Goal: Task Accomplishment & Management: Use online tool/utility

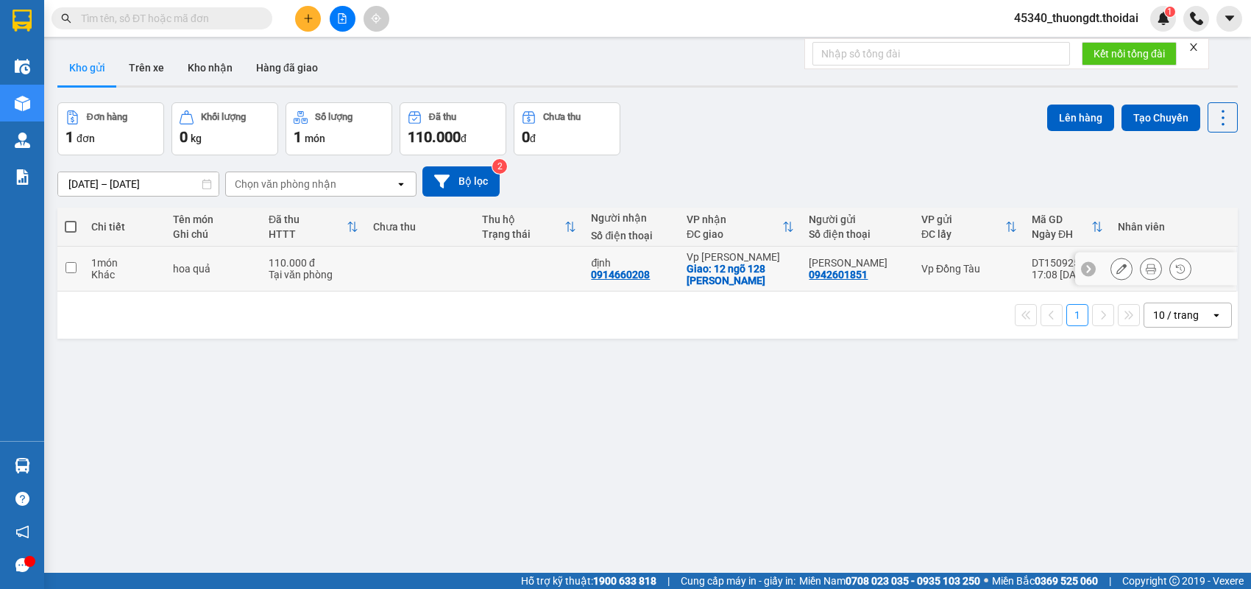
click at [107, 272] on div "Khác" at bounding box center [124, 275] width 67 height 12
checkbox input "true"
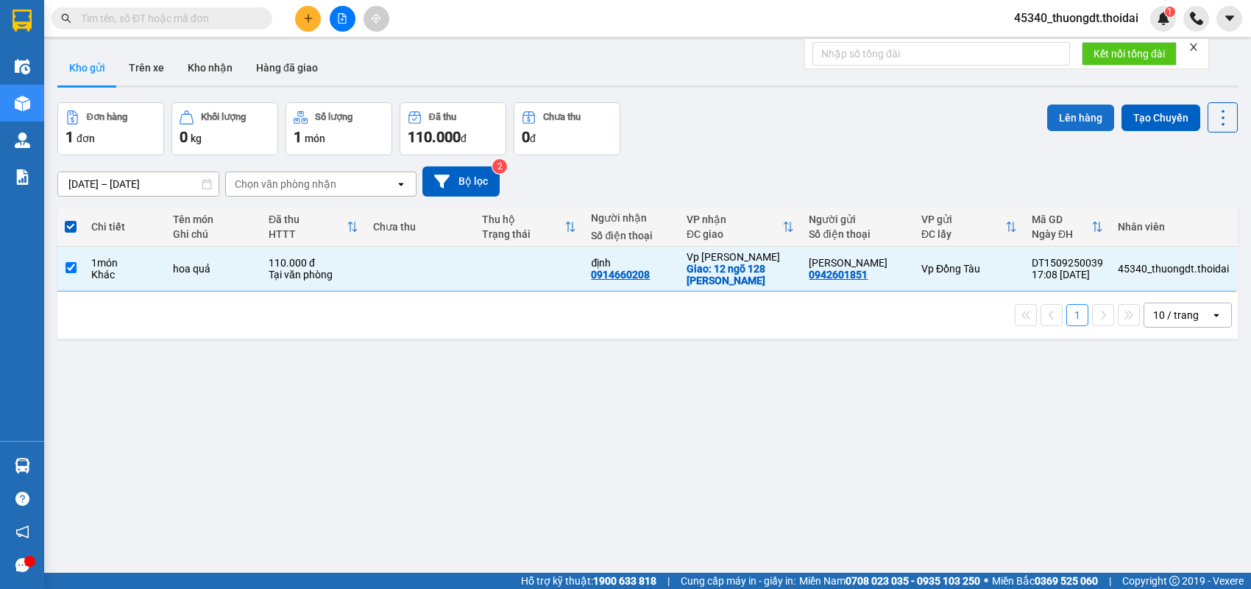
click at [1082, 115] on button "Lên hàng" at bounding box center [1080, 117] width 67 height 26
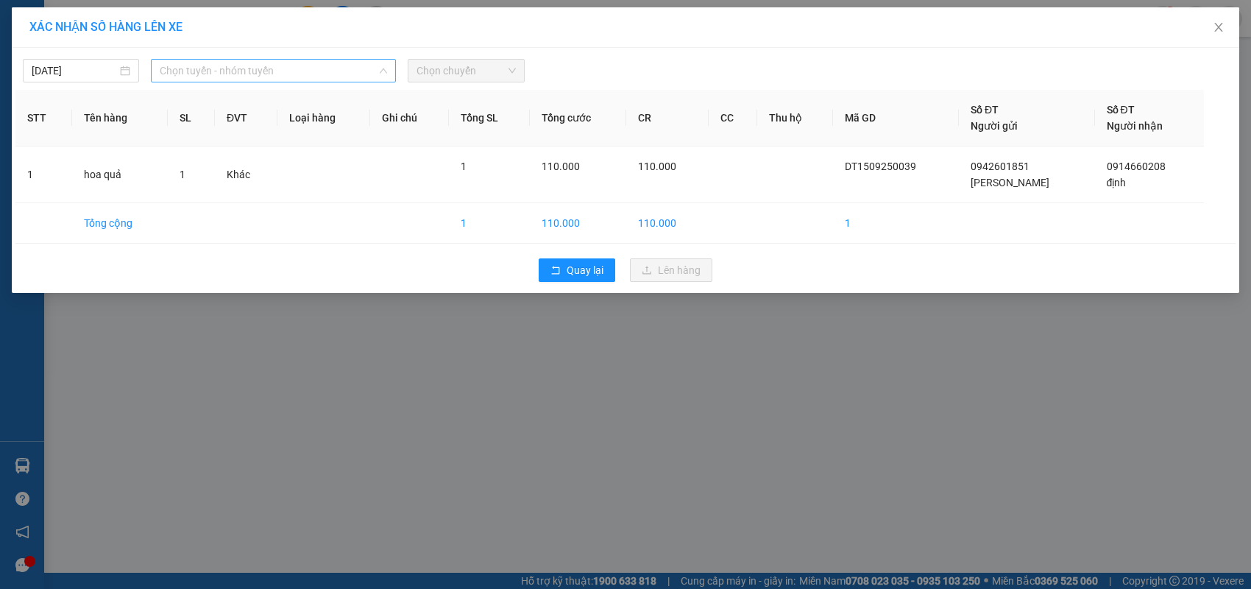
click at [313, 68] on span "Chọn tuyến - nhóm tuyến" at bounding box center [273, 71] width 227 height 22
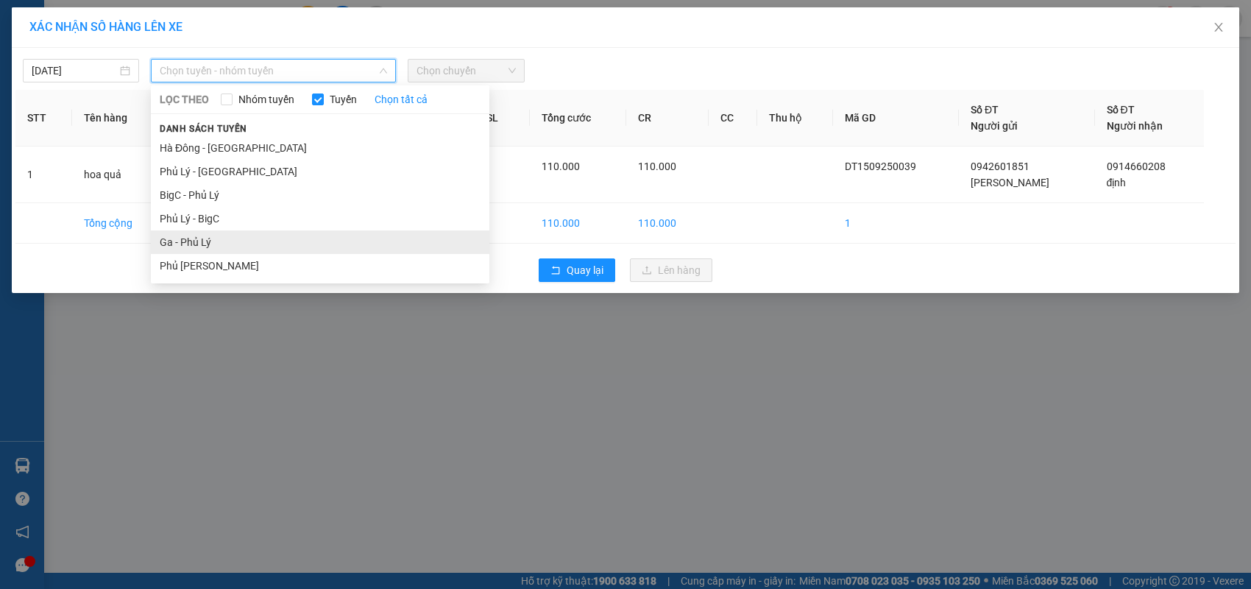
click at [224, 243] on li "Ga - Phủ Lý" at bounding box center [320, 242] width 338 height 24
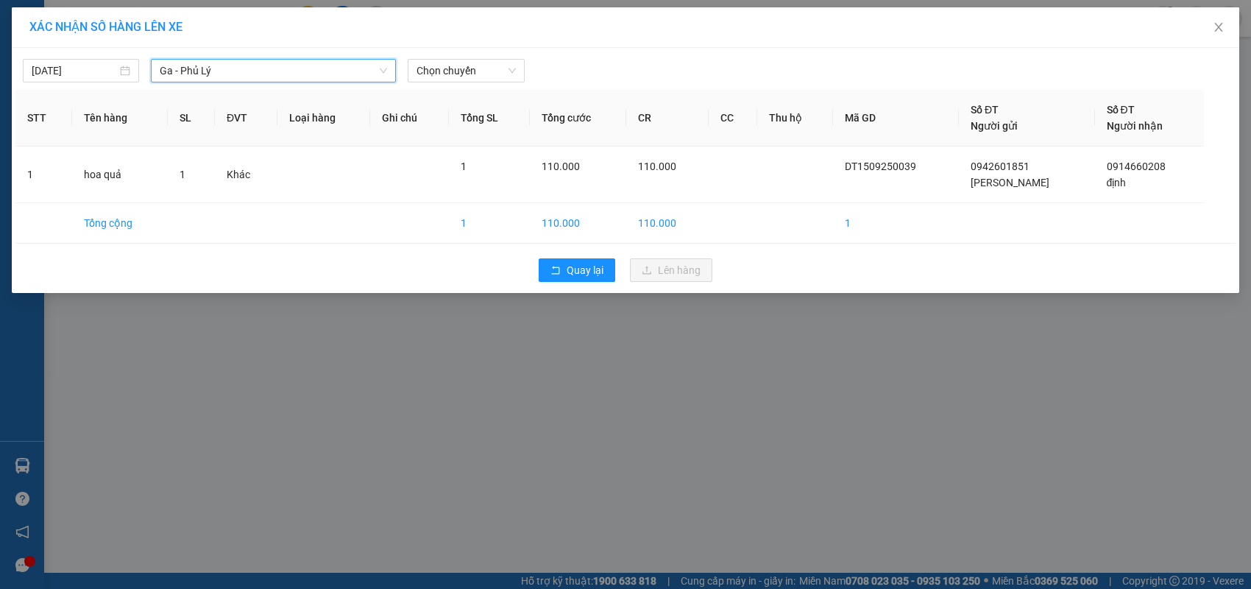
click at [464, 83] on div "[DATE] Ga - [GEOGRAPHIC_DATA] Ga - [GEOGRAPHIC_DATA] LỌC THEO Nhóm tuyến Tuyến …" at bounding box center [625, 170] width 1227 height 245
click at [469, 77] on span "Chọn chuyến" at bounding box center [465, 71] width 99 height 22
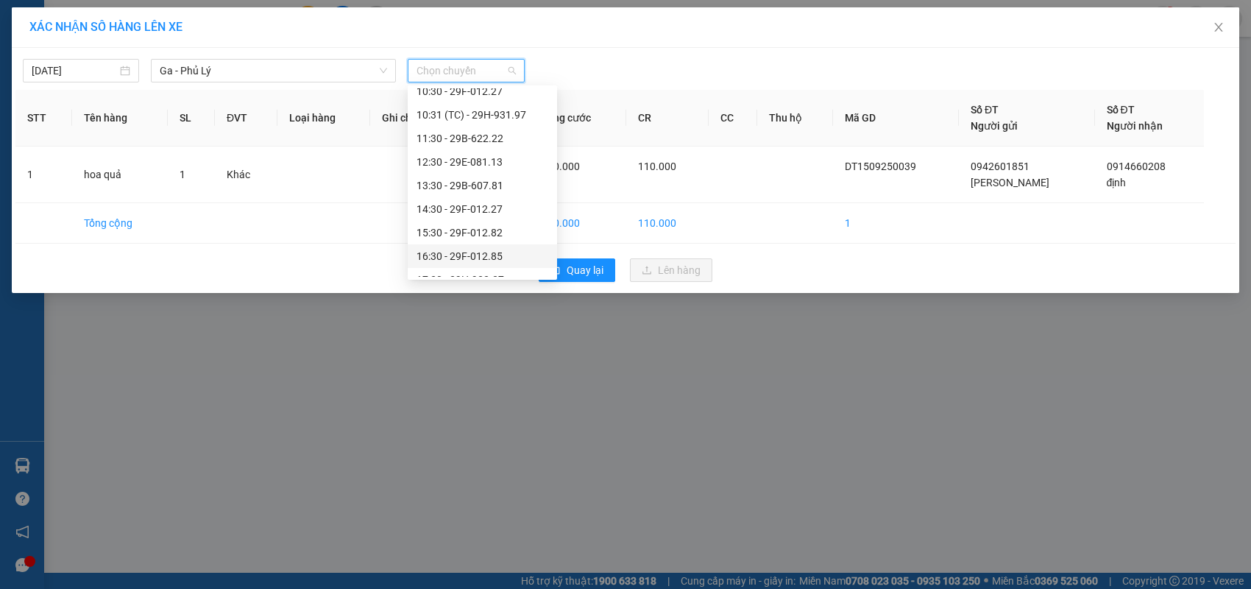
scroll to position [294, 0]
click at [481, 204] on div "17:30 - 29H-932.27" at bounding box center [482, 206] width 132 height 16
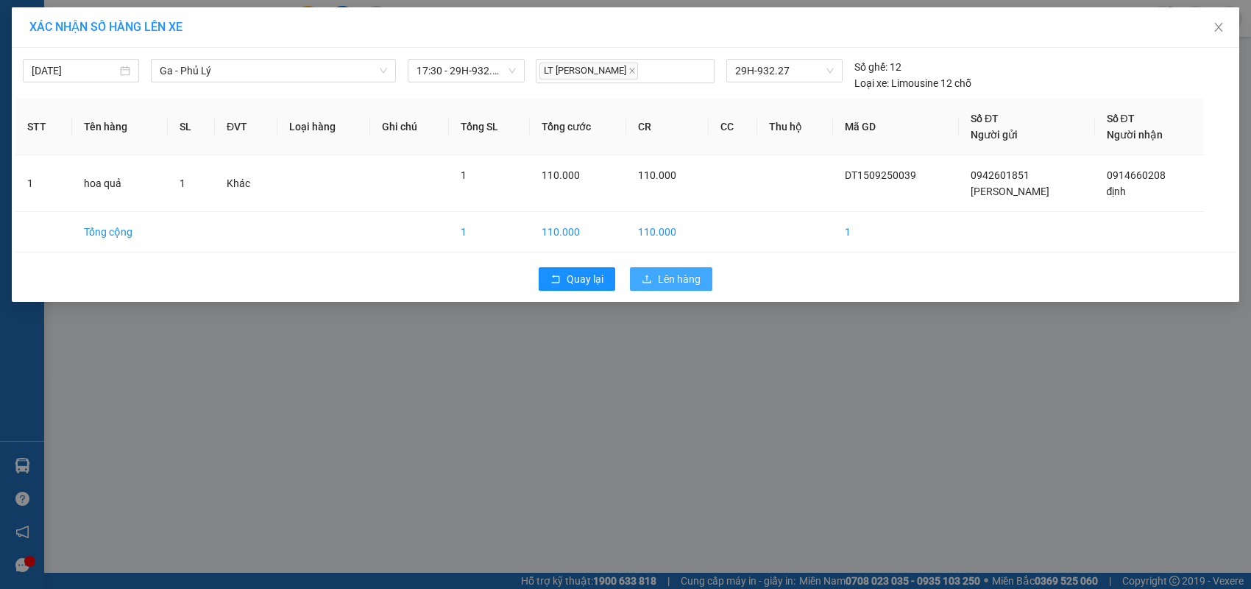
click at [650, 277] on icon "upload" at bounding box center [646, 279] width 10 height 10
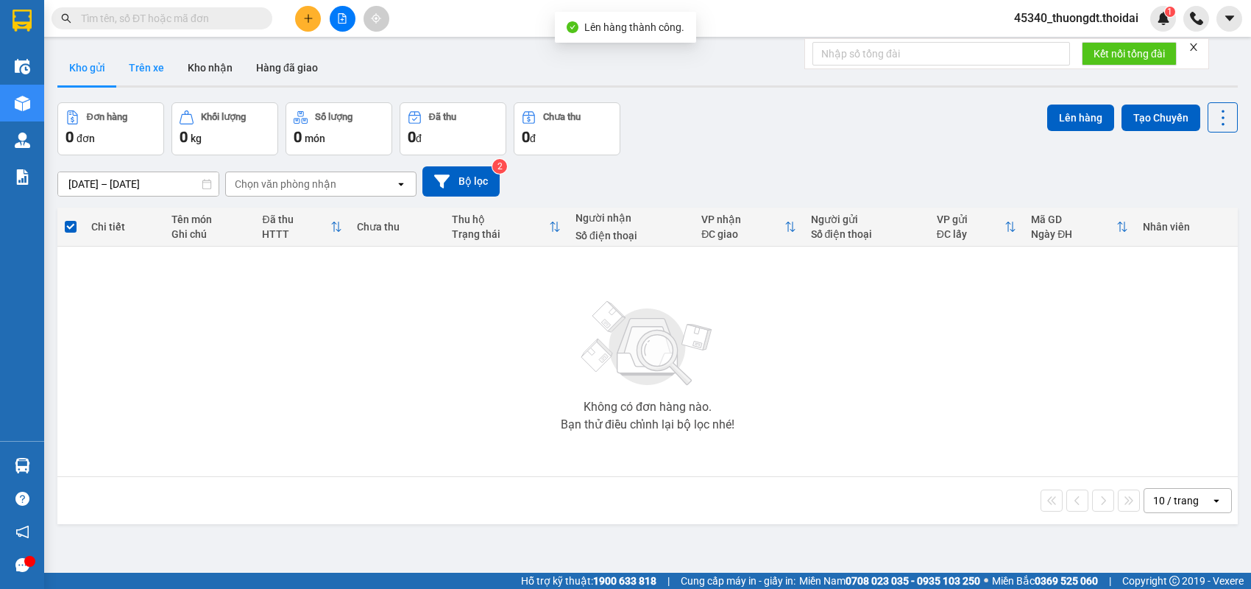
click at [147, 65] on button "Trên xe" at bounding box center [146, 67] width 59 height 35
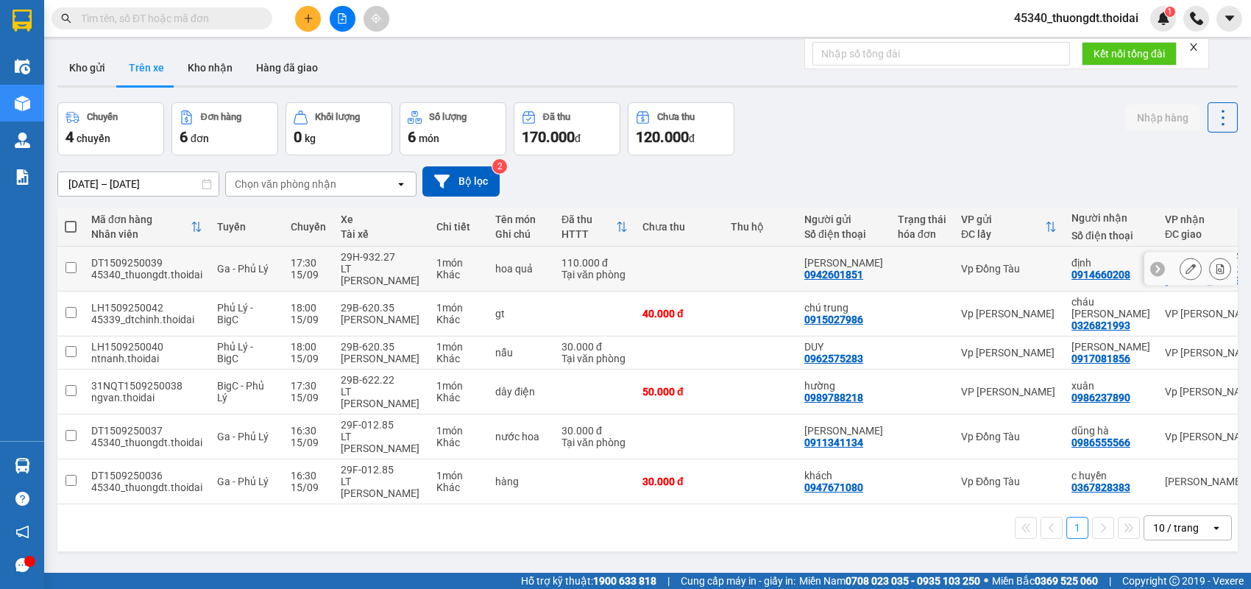
click at [1185, 267] on icon at bounding box center [1190, 268] width 10 height 10
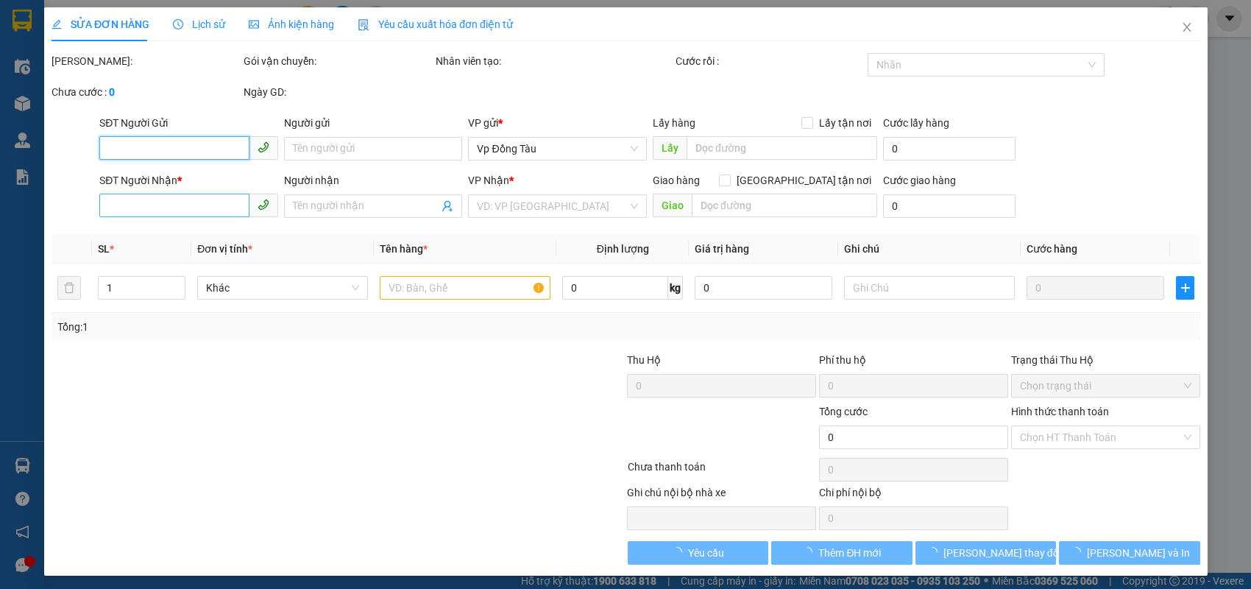
type input "0942601851"
type input "[PERSON_NAME]"
type input "0914660208"
type input "định"
checkbox input "true"
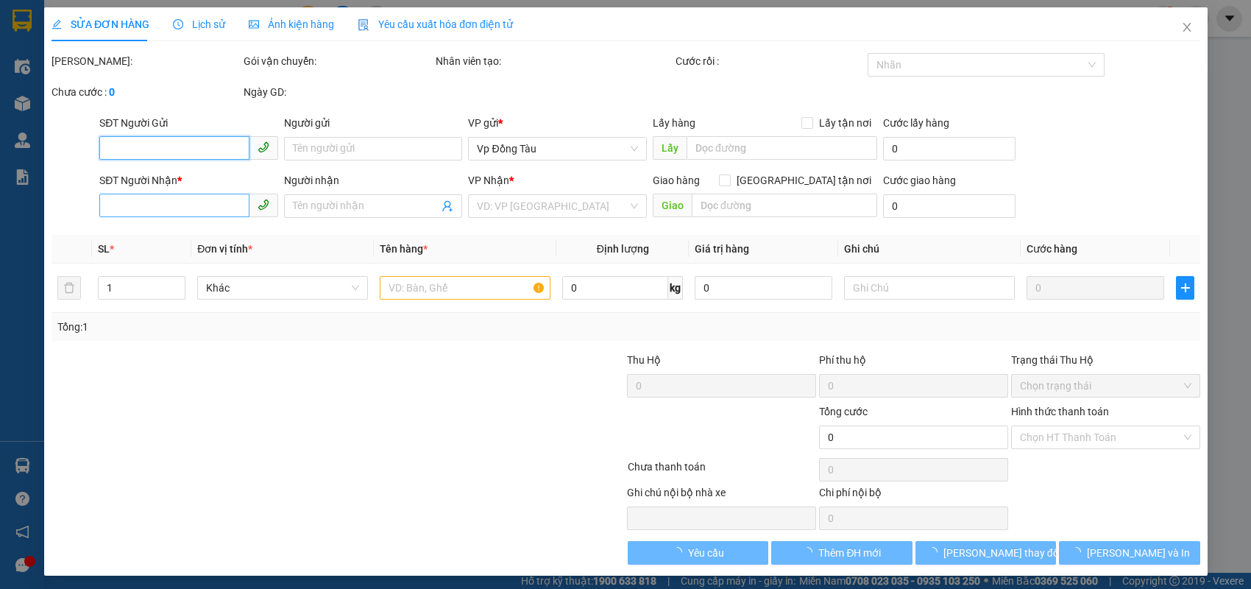
type input "12 ngõ 128 [PERSON_NAME]"
type input "110.000"
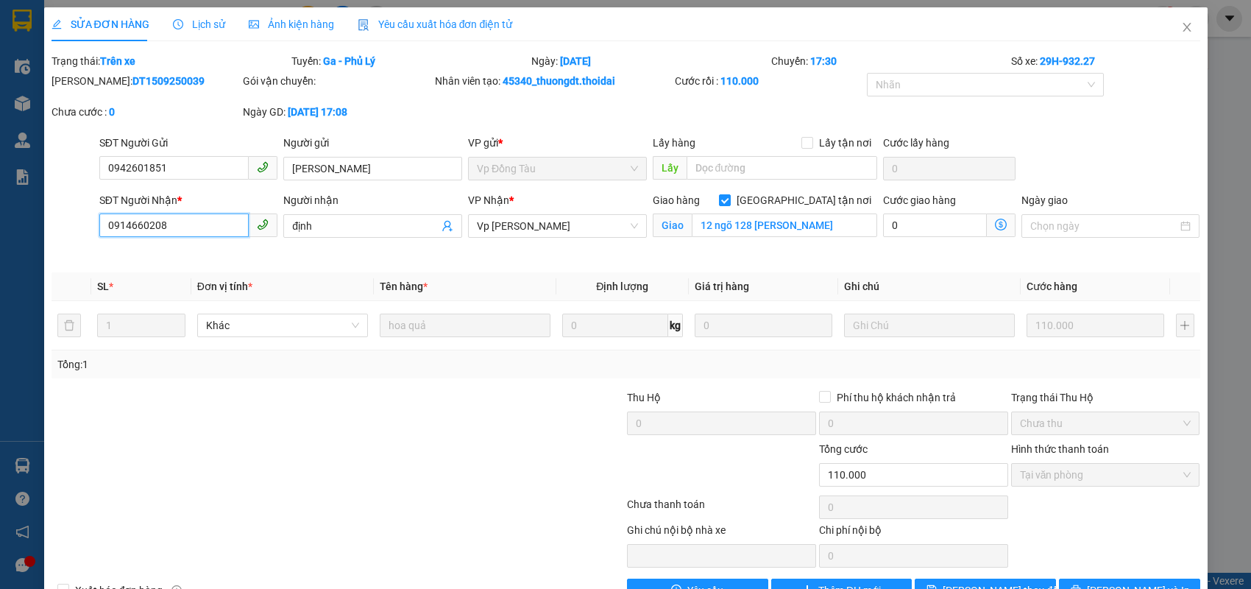
drag, startPoint x: 183, startPoint y: 228, endPoint x: 70, endPoint y: 229, distance: 113.3
click at [70, 229] on div "SĐT Người Nhận * 0914660208 0914660208 Người nhận định VP Nhận * Vp [PERSON_NAM…" at bounding box center [625, 226] width 1151 height 69
click at [1181, 24] on icon "close" at bounding box center [1187, 27] width 12 height 12
